Goal: Information Seeking & Learning: Understand process/instructions

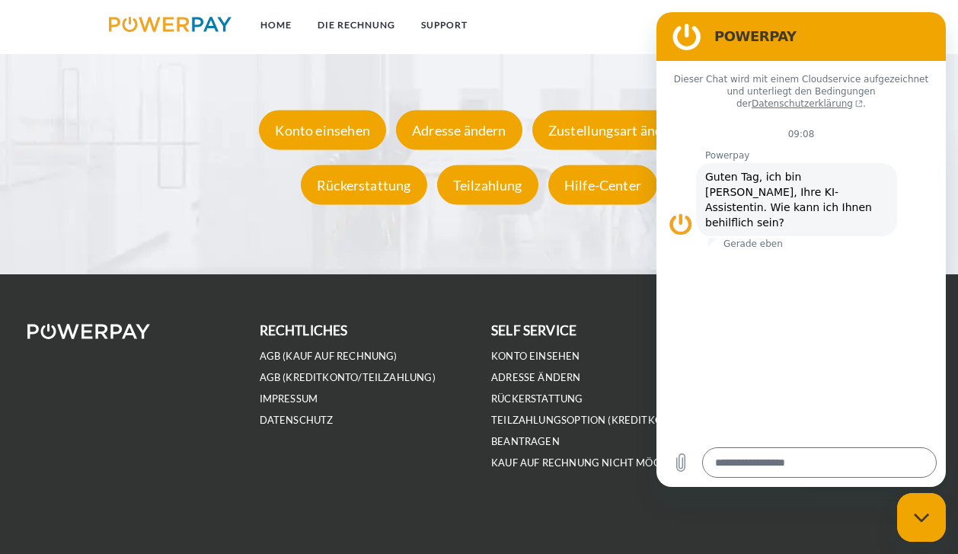
scroll to position [2730, 0]
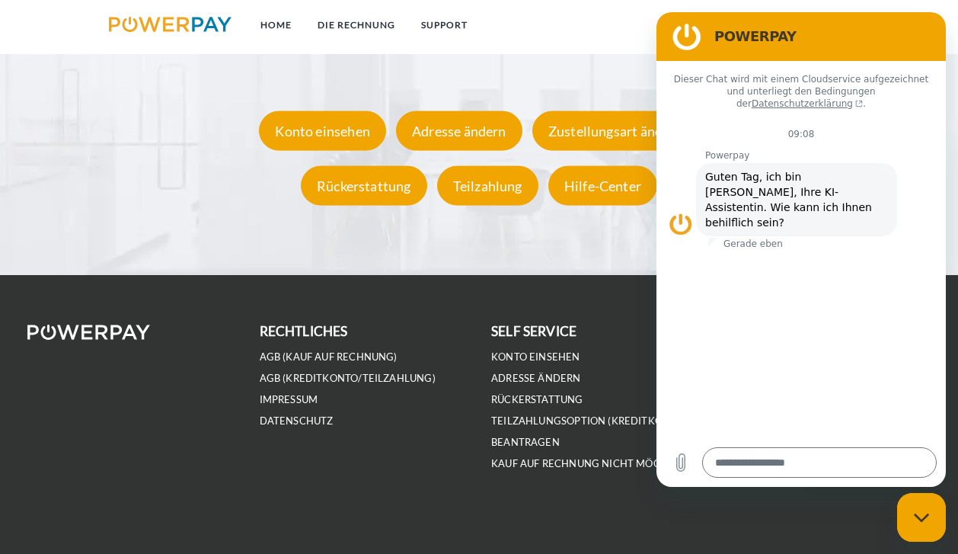
click at [932, 509] on div "Messaging-Fenster schließen" at bounding box center [921, 517] width 46 height 46
type textarea "*"
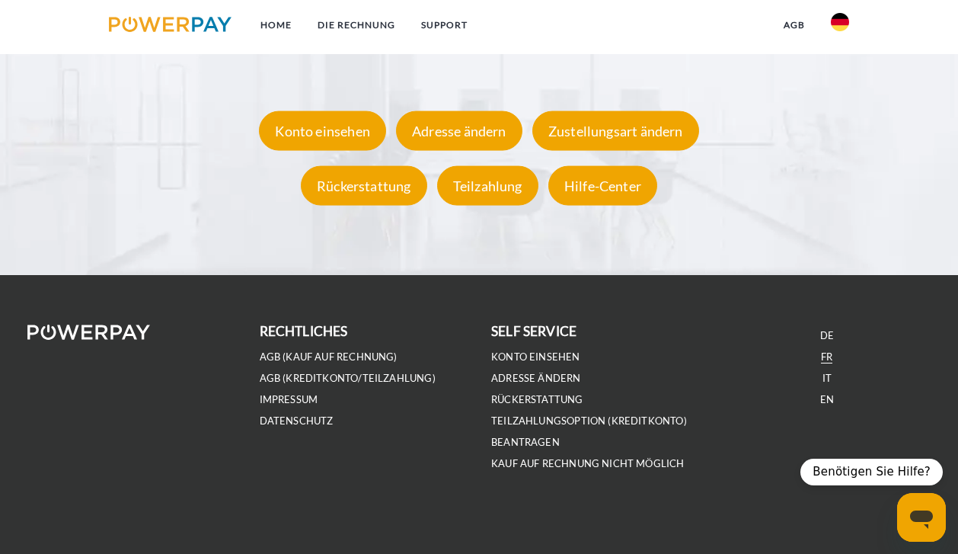
click at [825, 354] on link "FR" at bounding box center [826, 356] width 11 height 13
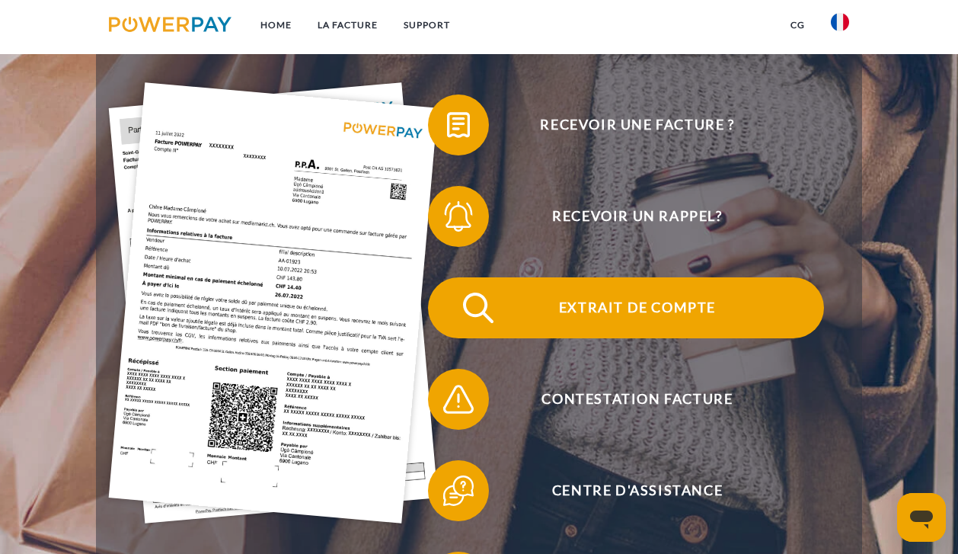
scroll to position [238, 0]
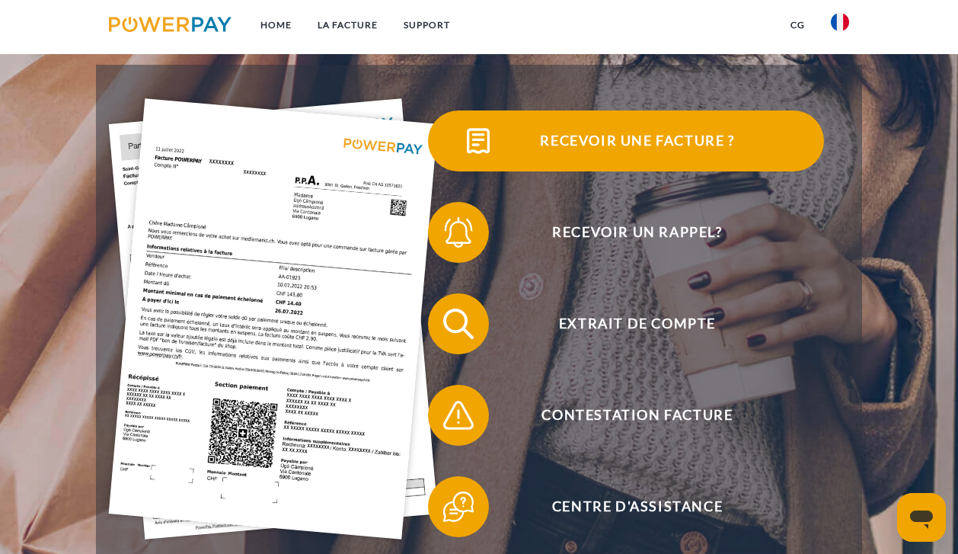
click at [656, 136] on span "Recevoir une facture ?" at bounding box center [637, 140] width 373 height 61
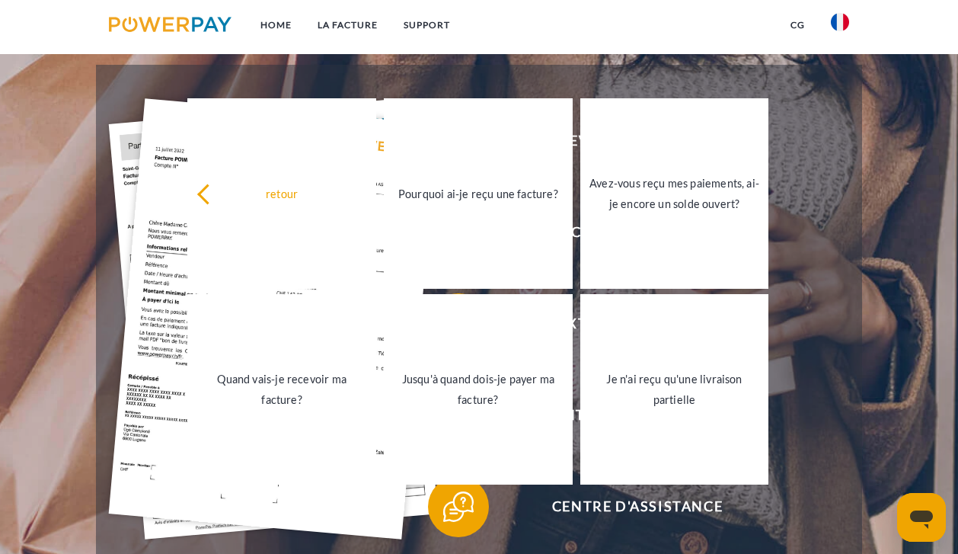
click at [175, 184] on div "retour Pourquoi ai-je reçu une facture? Avez-vous reçu mes paiements, ai-je enc…" at bounding box center [478, 291] width 613 height 392
click at [345, 27] on link "LA FACTURE" at bounding box center [348, 24] width 86 height 27
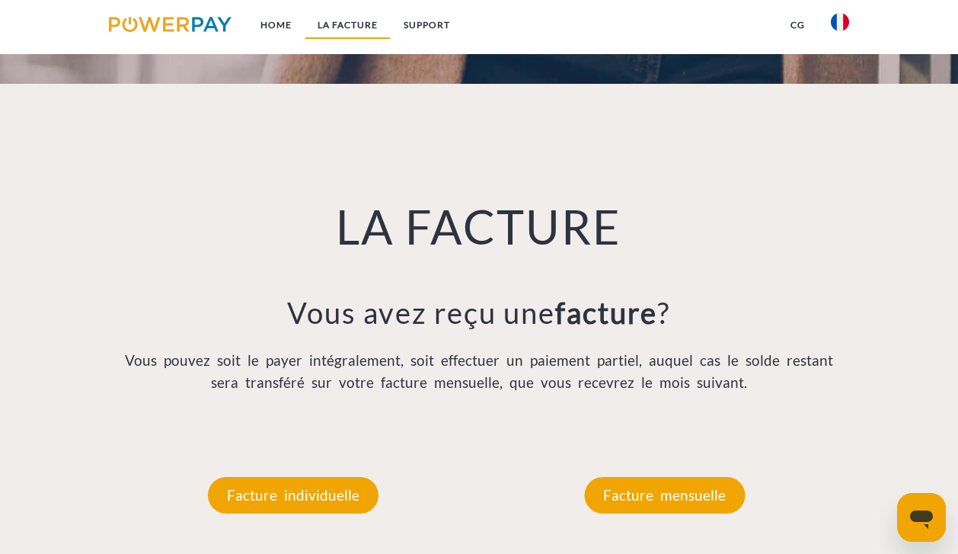
scroll to position [1015, 0]
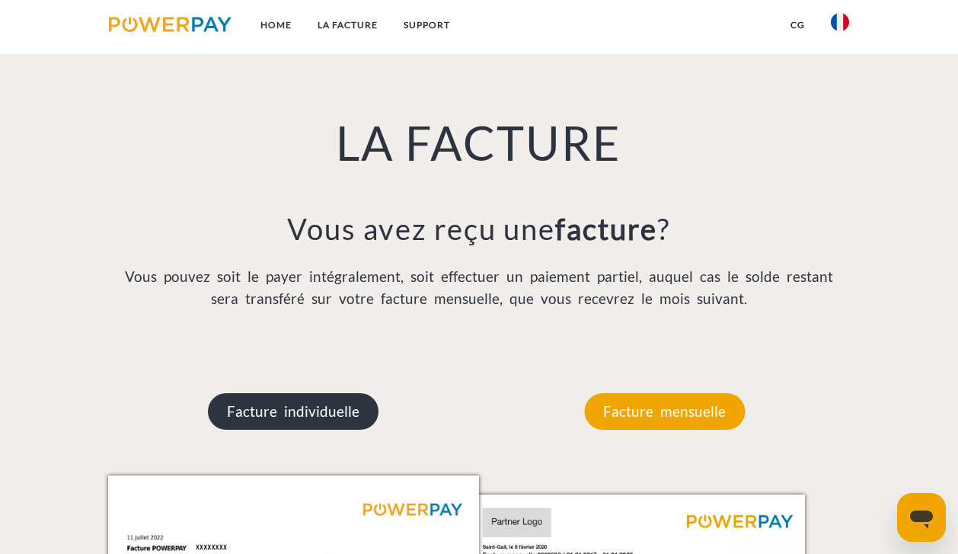
click at [309, 398] on p "Facture individuelle" at bounding box center [293, 411] width 171 height 37
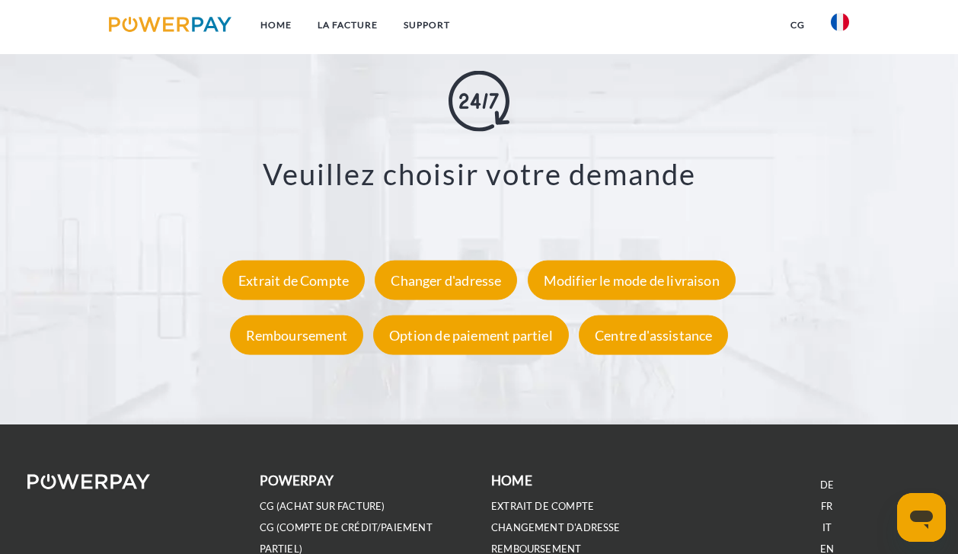
scroll to position [2588, 0]
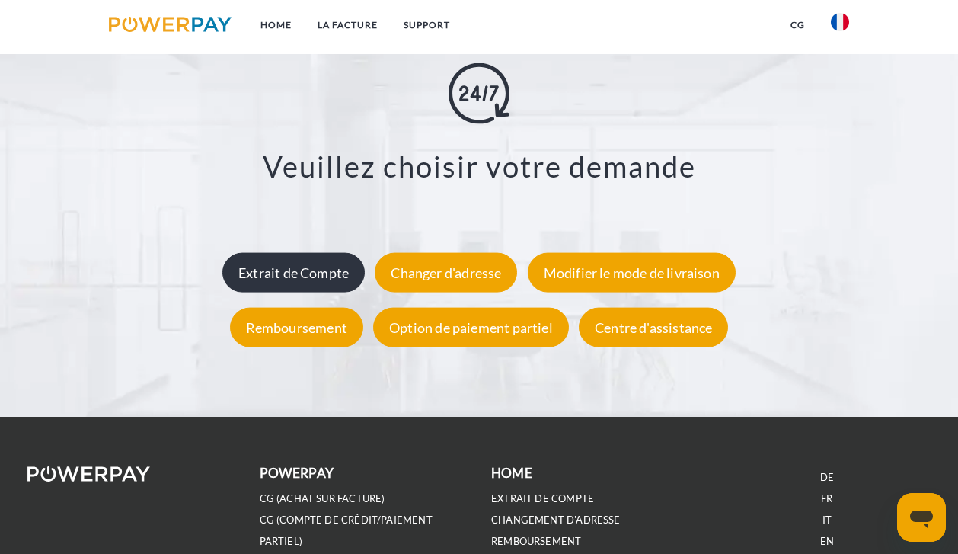
click at [283, 266] on div "Extrait de Compte" at bounding box center [293, 272] width 142 height 40
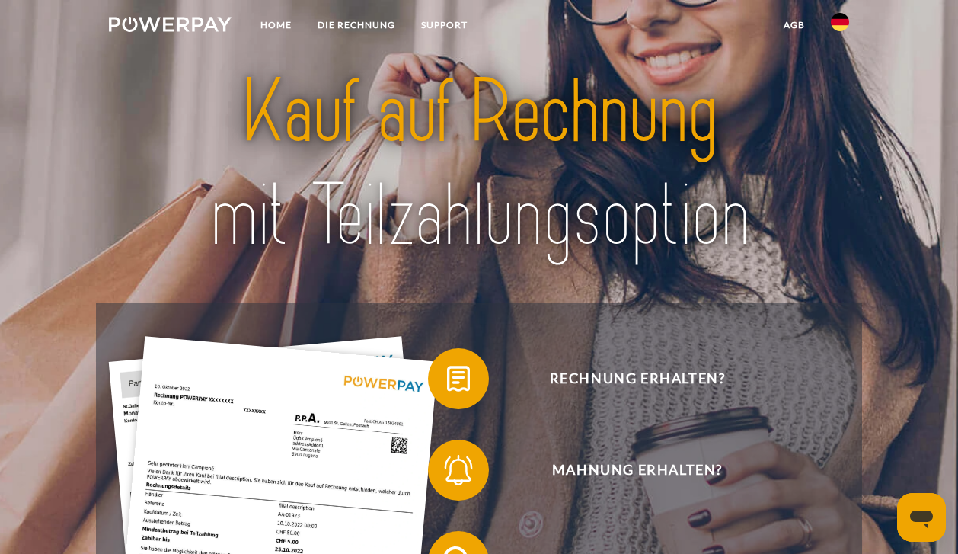
click at [841, 29] on img at bounding box center [840, 22] width 18 height 18
click at [845, 63] on img at bounding box center [840, 71] width 18 height 18
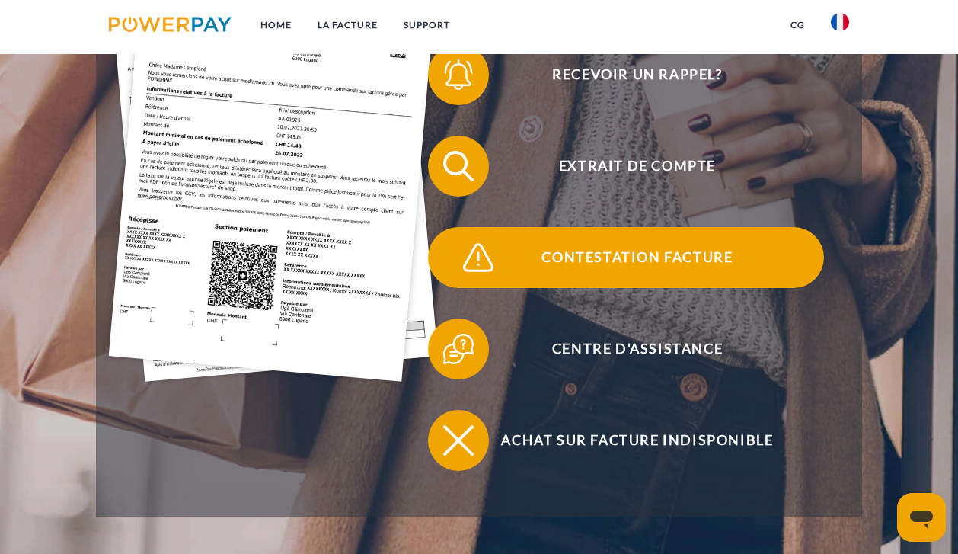
scroll to position [248, 0]
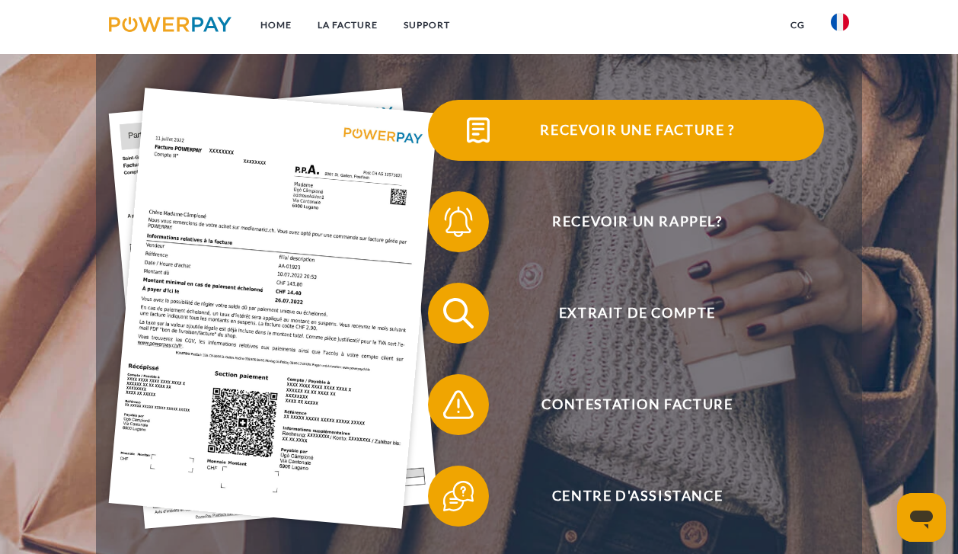
click at [486, 146] on img at bounding box center [478, 130] width 38 height 38
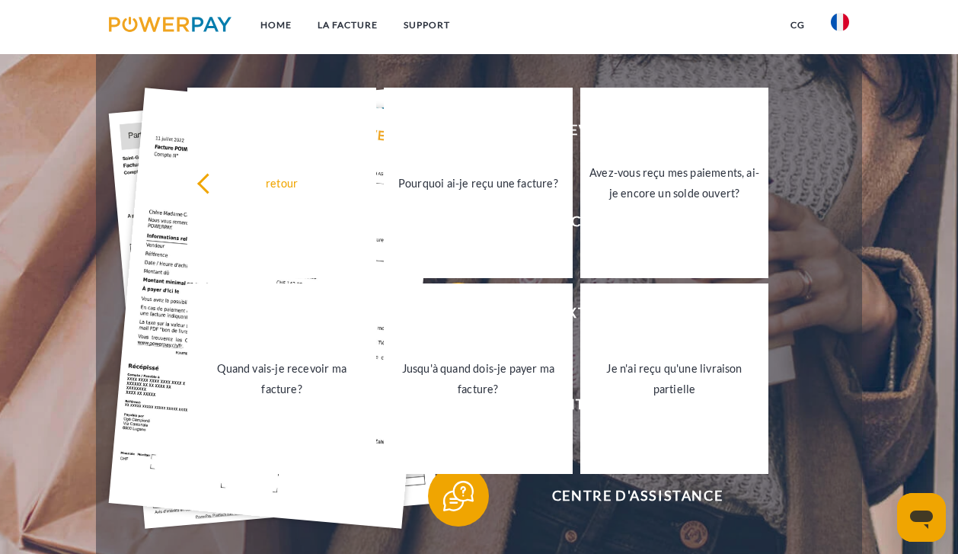
click at [905, 374] on header "Home LA FACTURE Support" at bounding box center [479, 259] width 958 height 1015
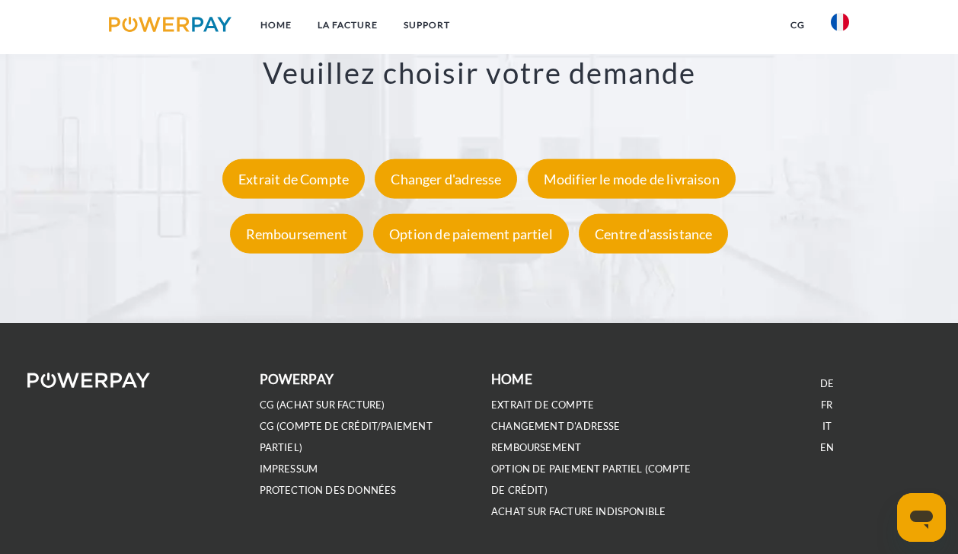
scroll to position [2674, 0]
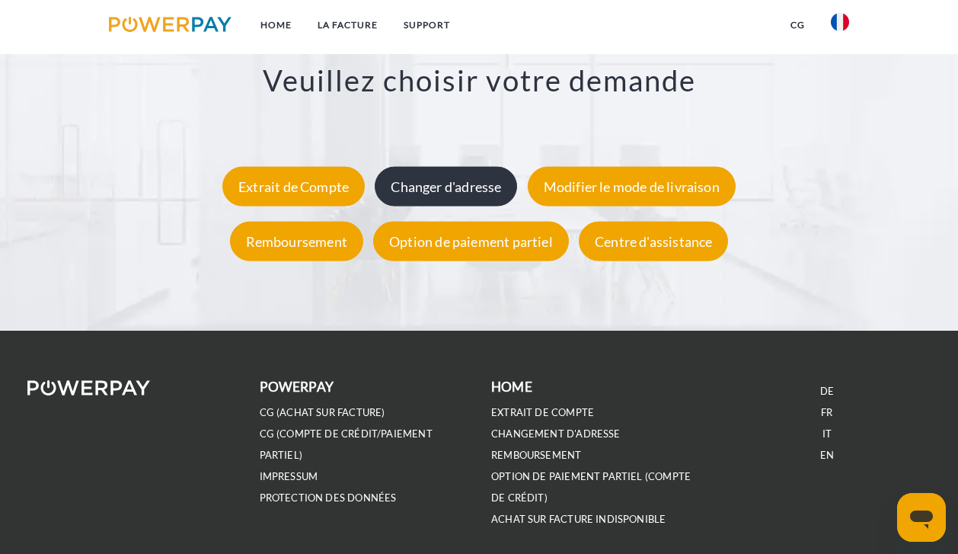
click at [426, 189] on div "Changer d'adresse" at bounding box center [446, 186] width 142 height 40
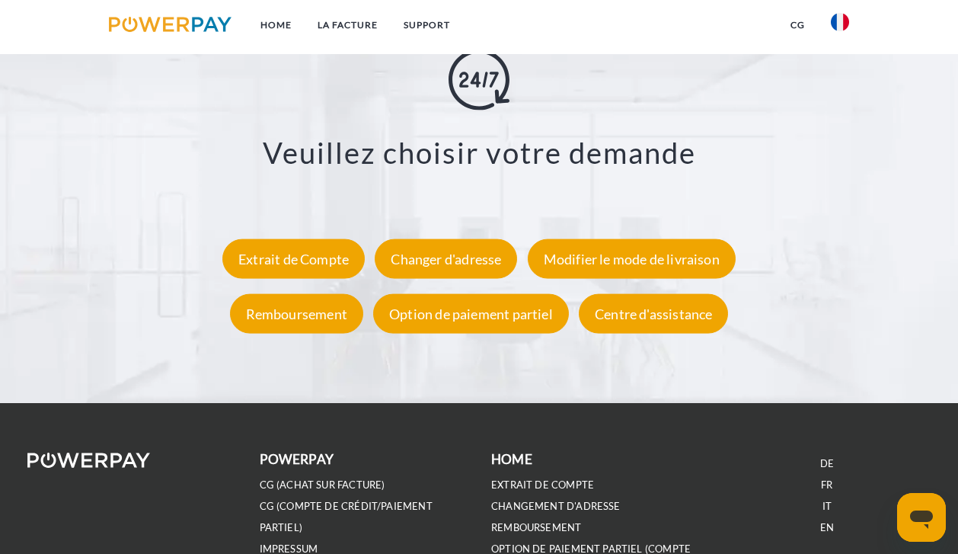
scroll to position [2568, 0]
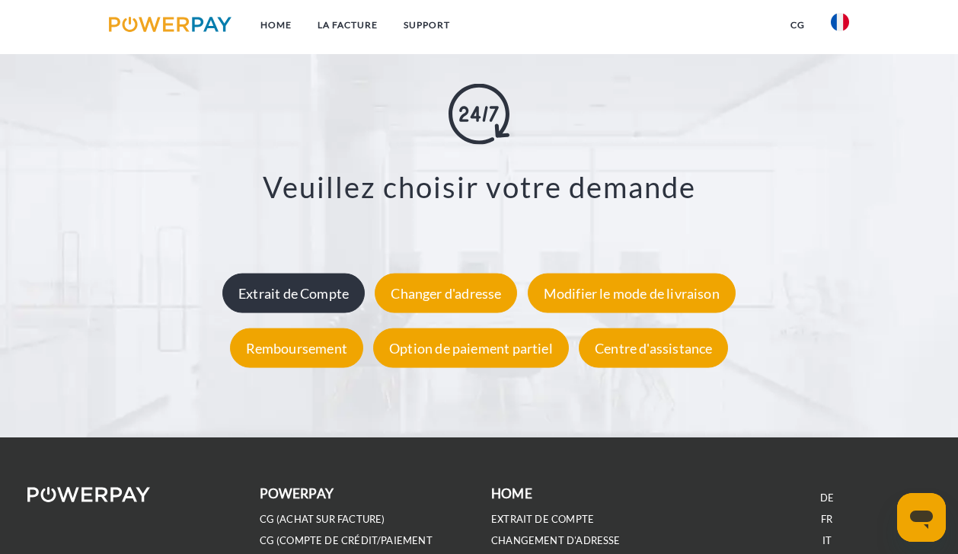
click at [259, 280] on div "Extrait de Compte" at bounding box center [293, 293] width 142 height 40
